Goal: Transaction & Acquisition: Purchase product/service

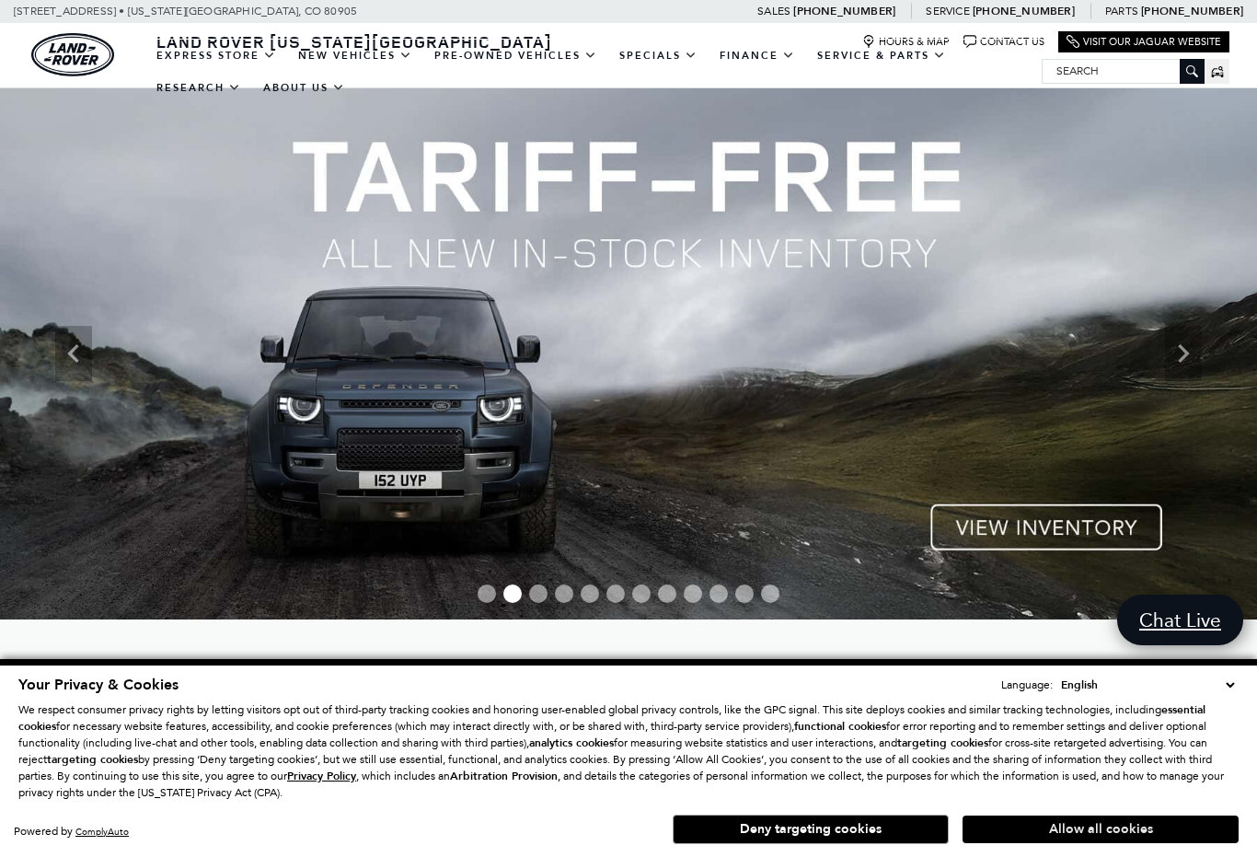
click at [1105, 825] on button "Allow all cookies" at bounding box center [1100, 829] width 276 height 28
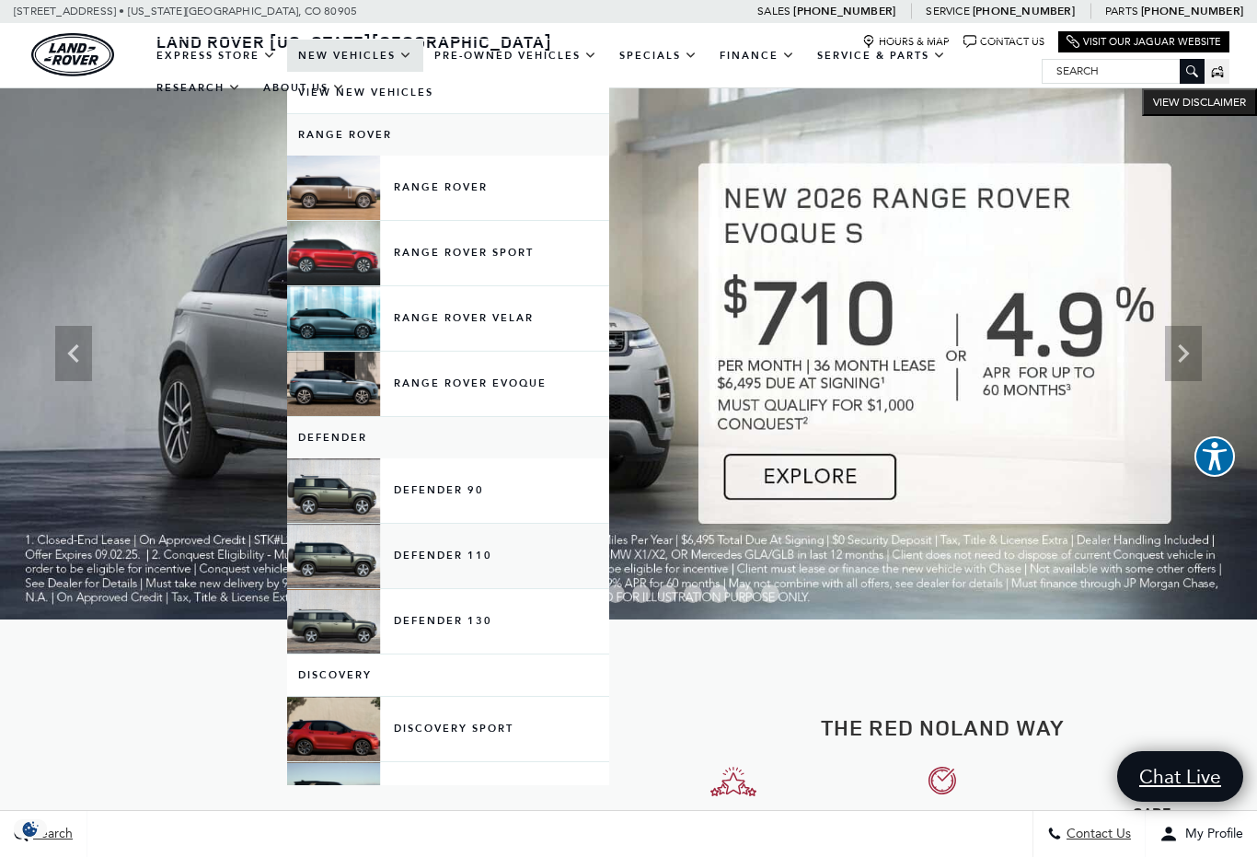
click at [473, 577] on link "Defender 110" at bounding box center [448, 556] width 322 height 64
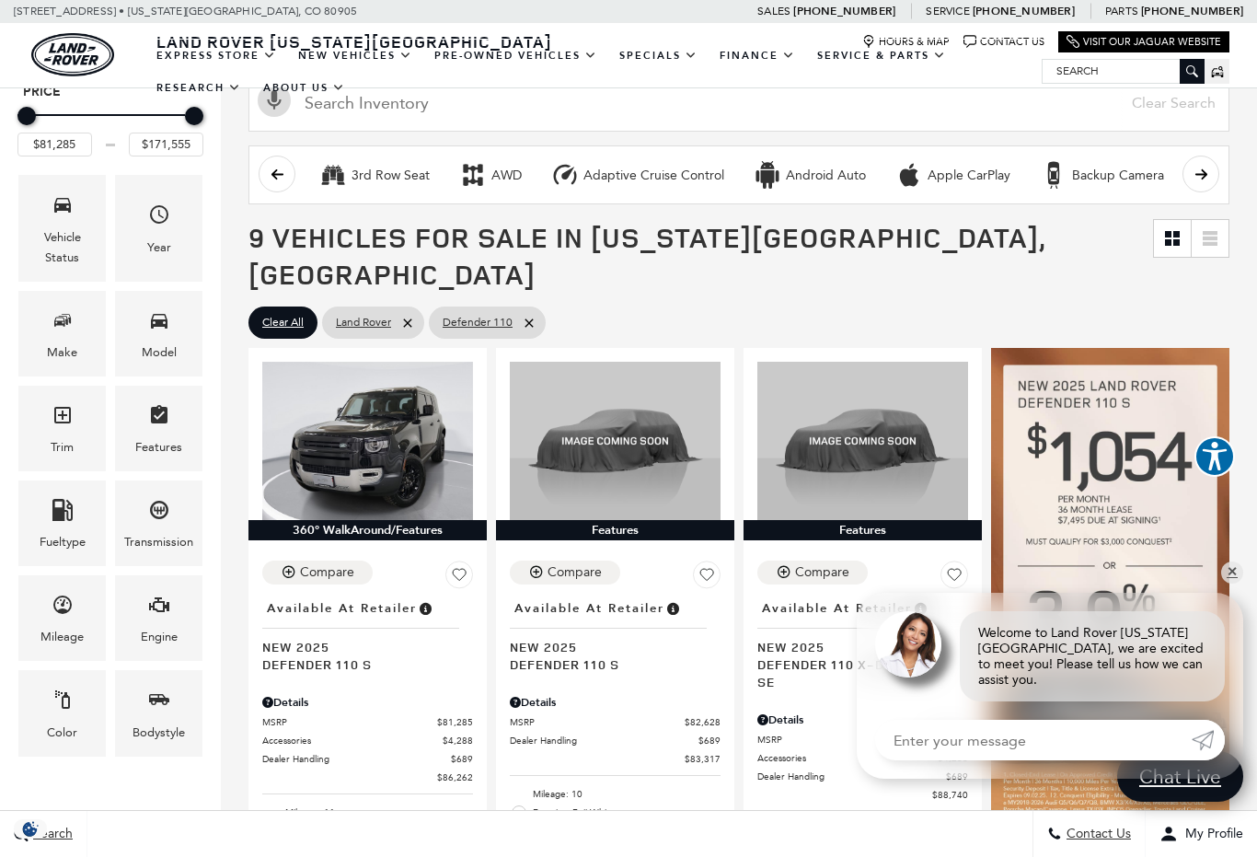
scroll to position [158, 0]
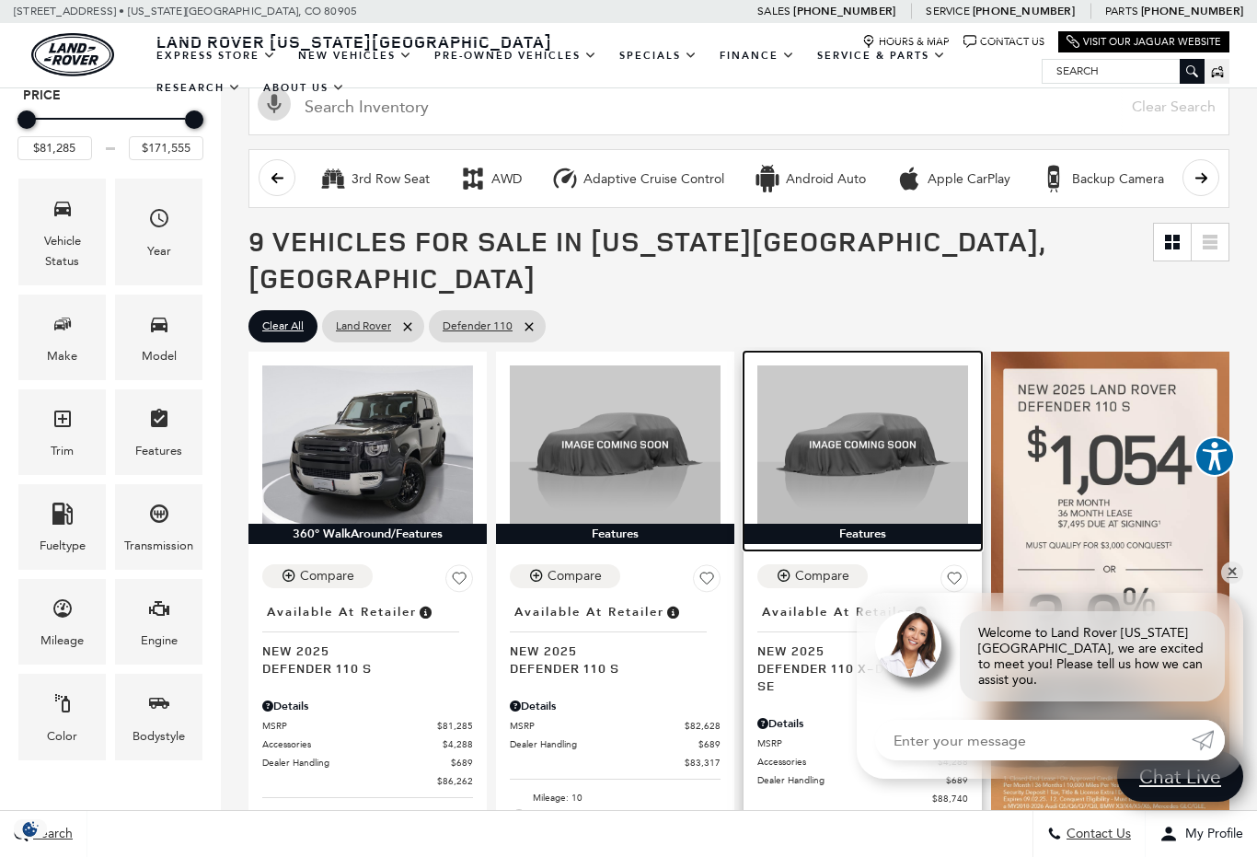
click at [919, 409] on img at bounding box center [862, 444] width 211 height 158
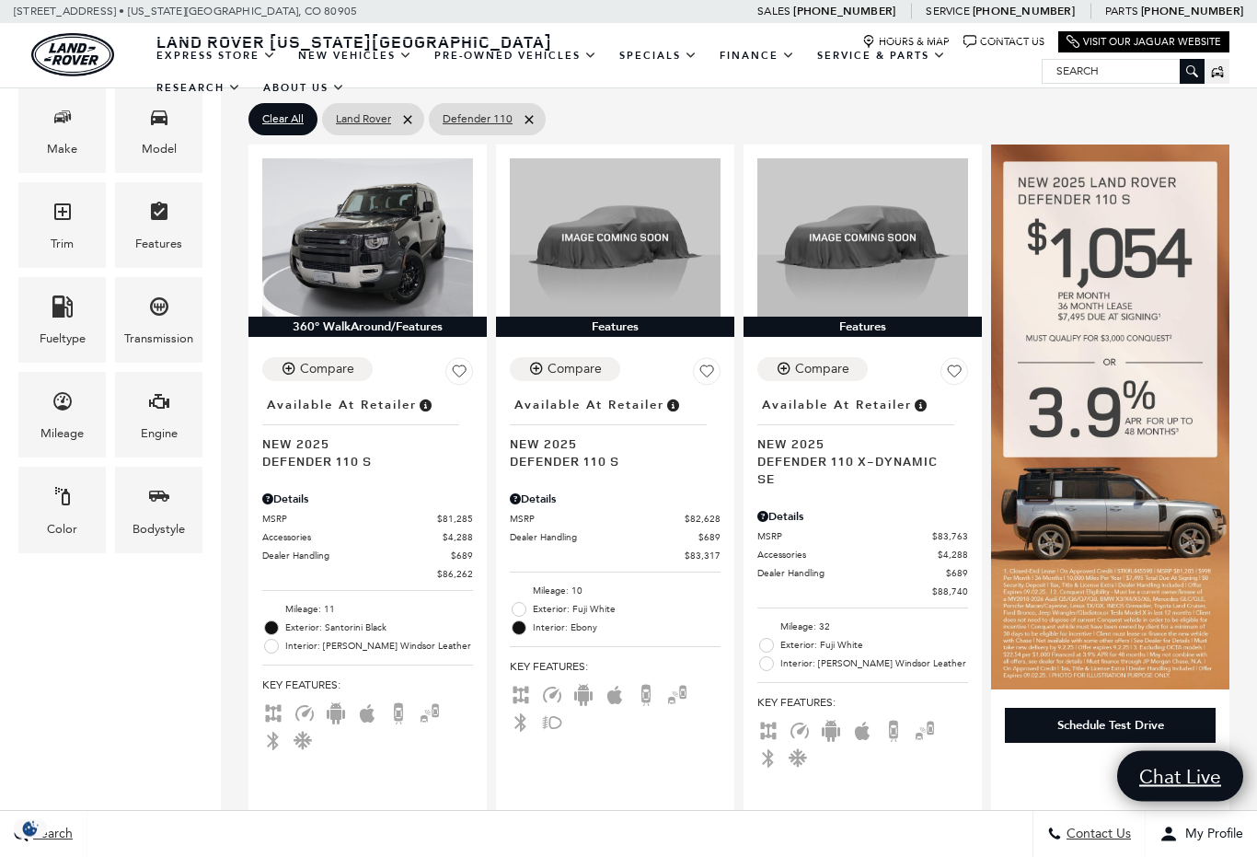
scroll to position [365, 0]
click at [873, 547] on span "Accessories" at bounding box center [847, 554] width 180 height 14
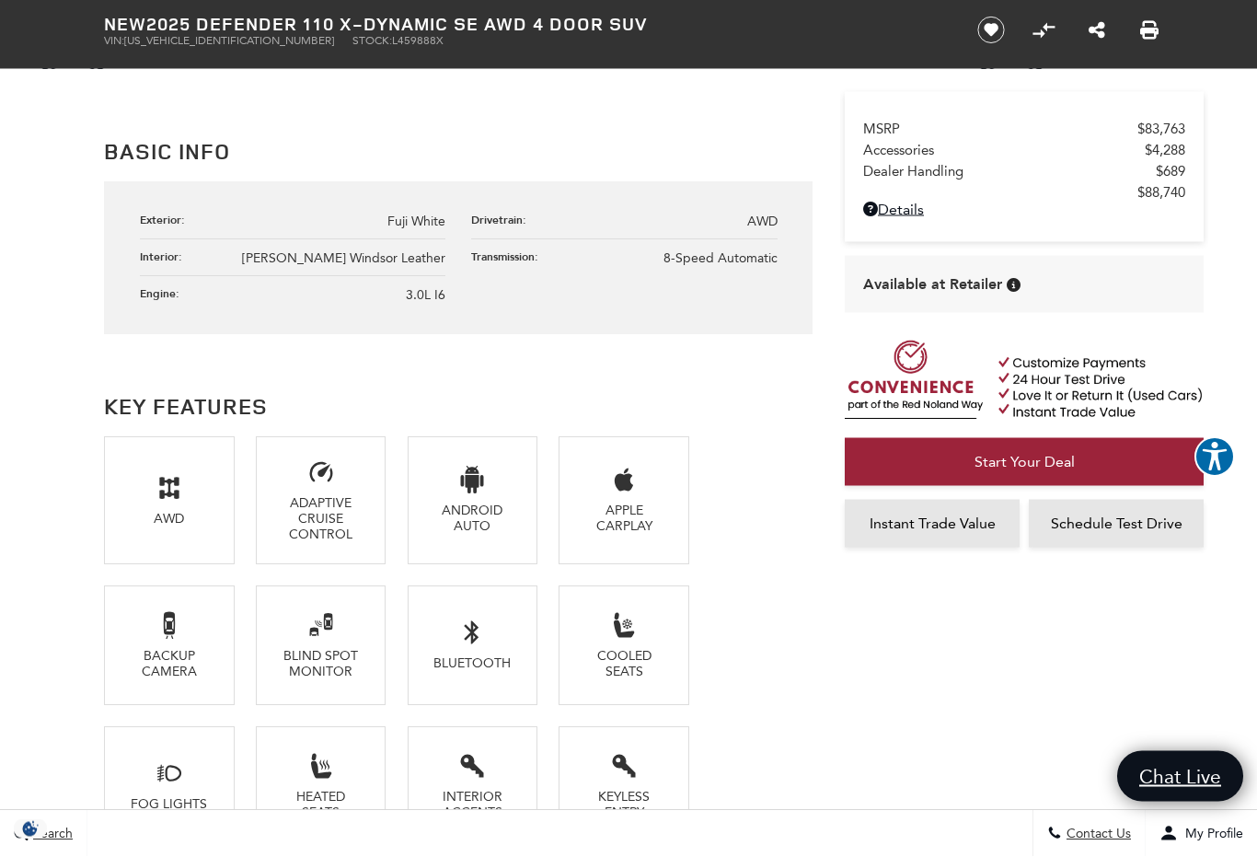
scroll to position [967, 0]
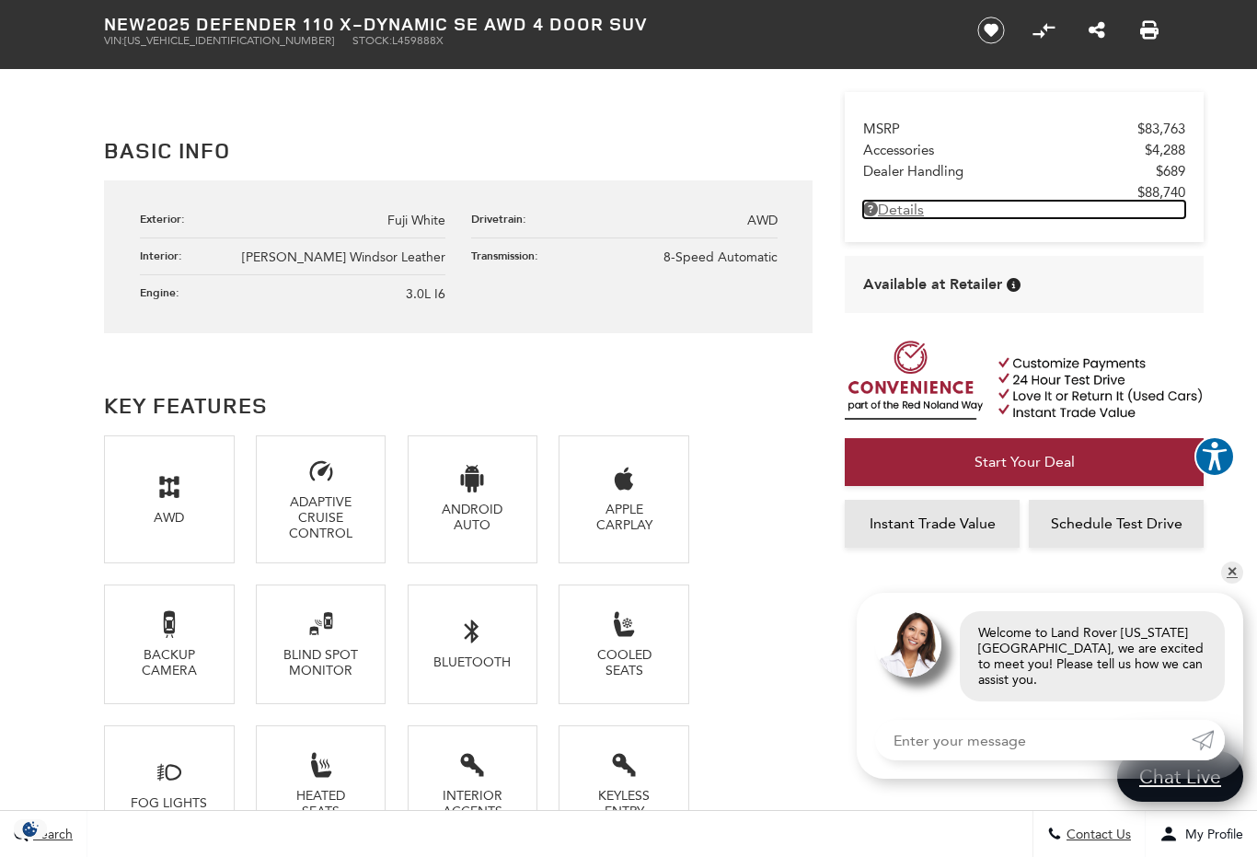
click at [910, 218] on link "Details New 2025 Defender 110 X-Dynamic SE AWD 4 Door SUV" at bounding box center [1024, 209] width 322 height 17
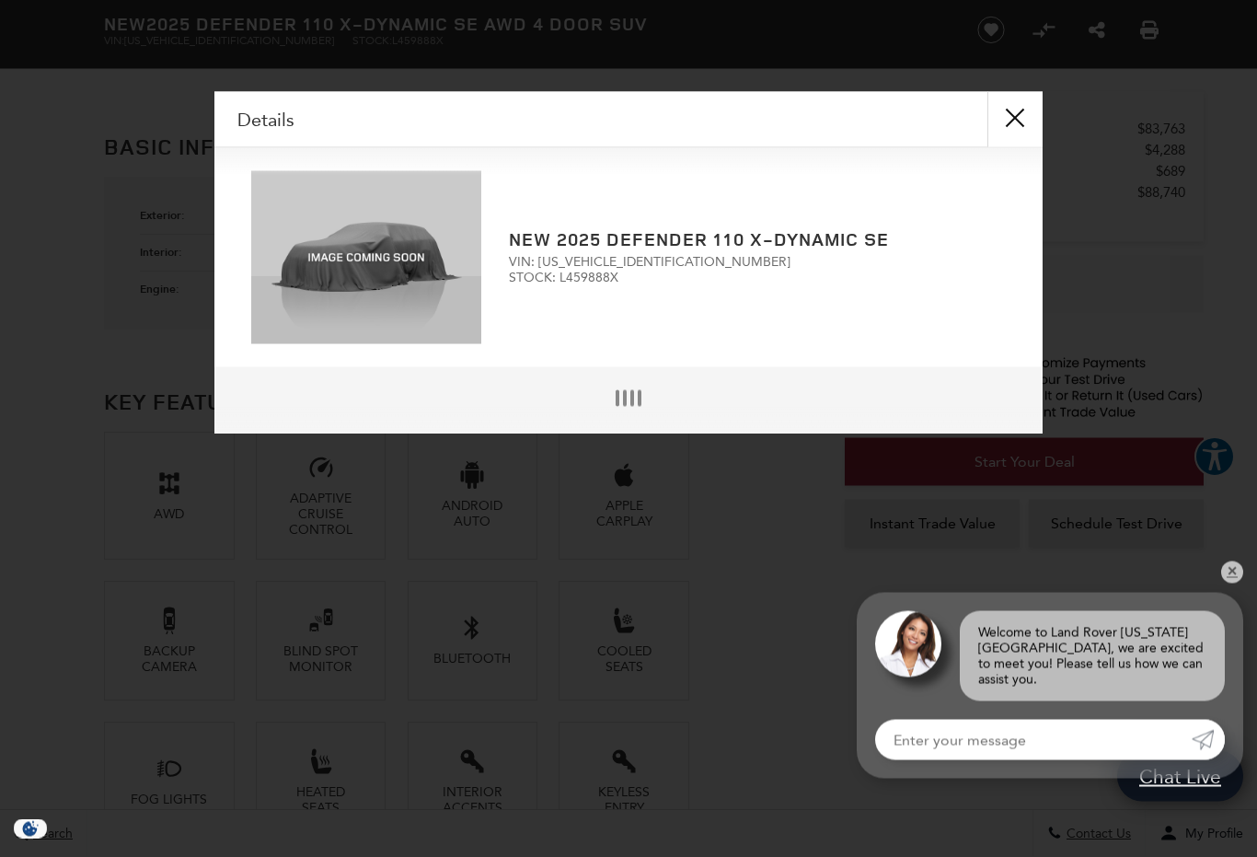
scroll to position [972, 0]
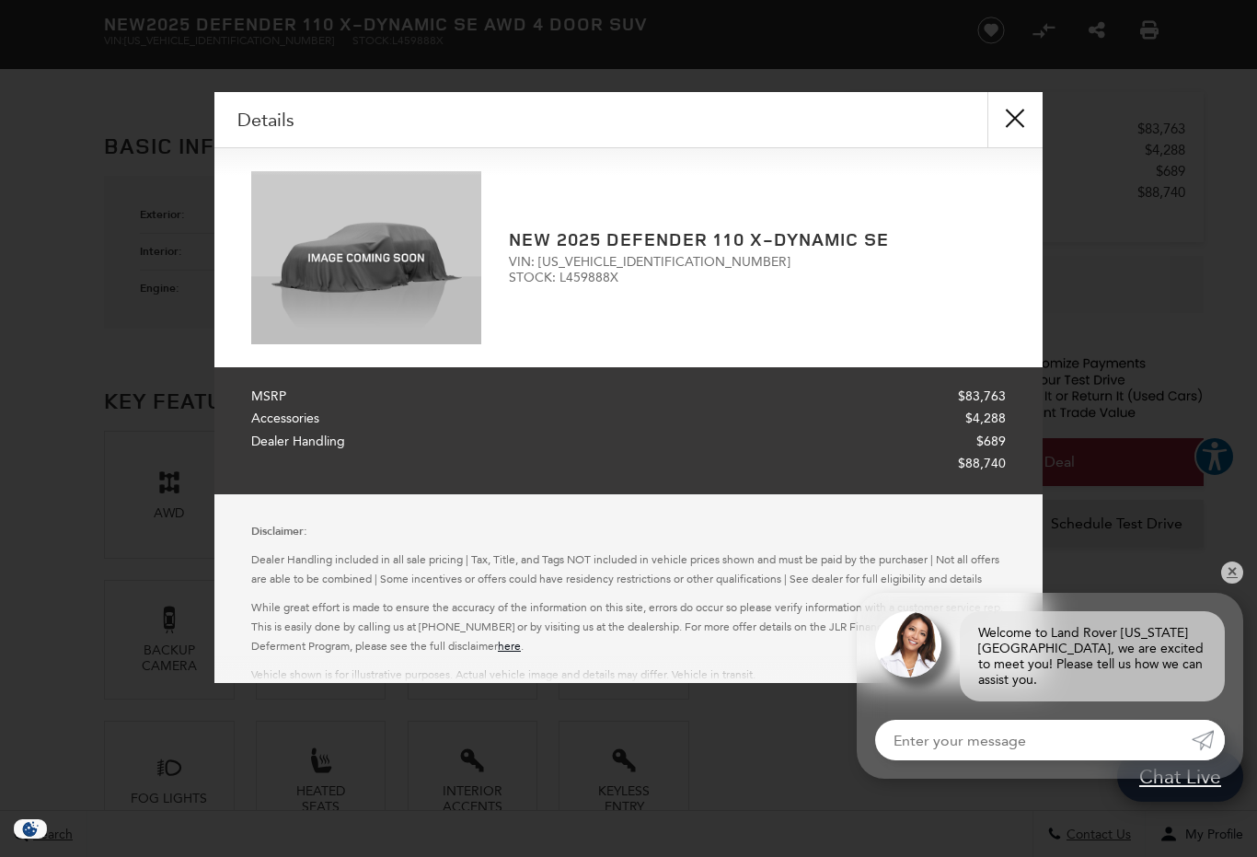
click at [1017, 119] on button "close" at bounding box center [1014, 119] width 55 height 55
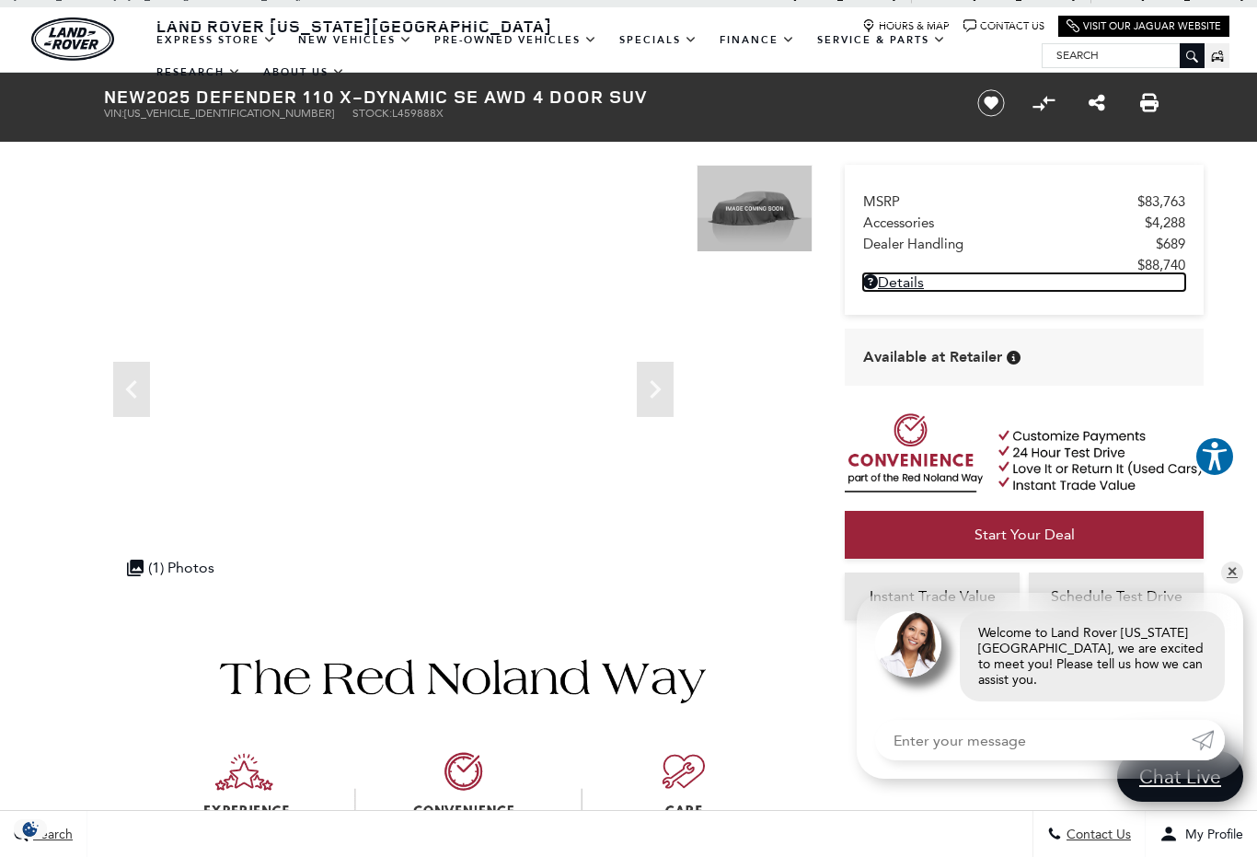
scroll to position [0, 0]
